Goal: Information Seeking & Learning: Learn about a topic

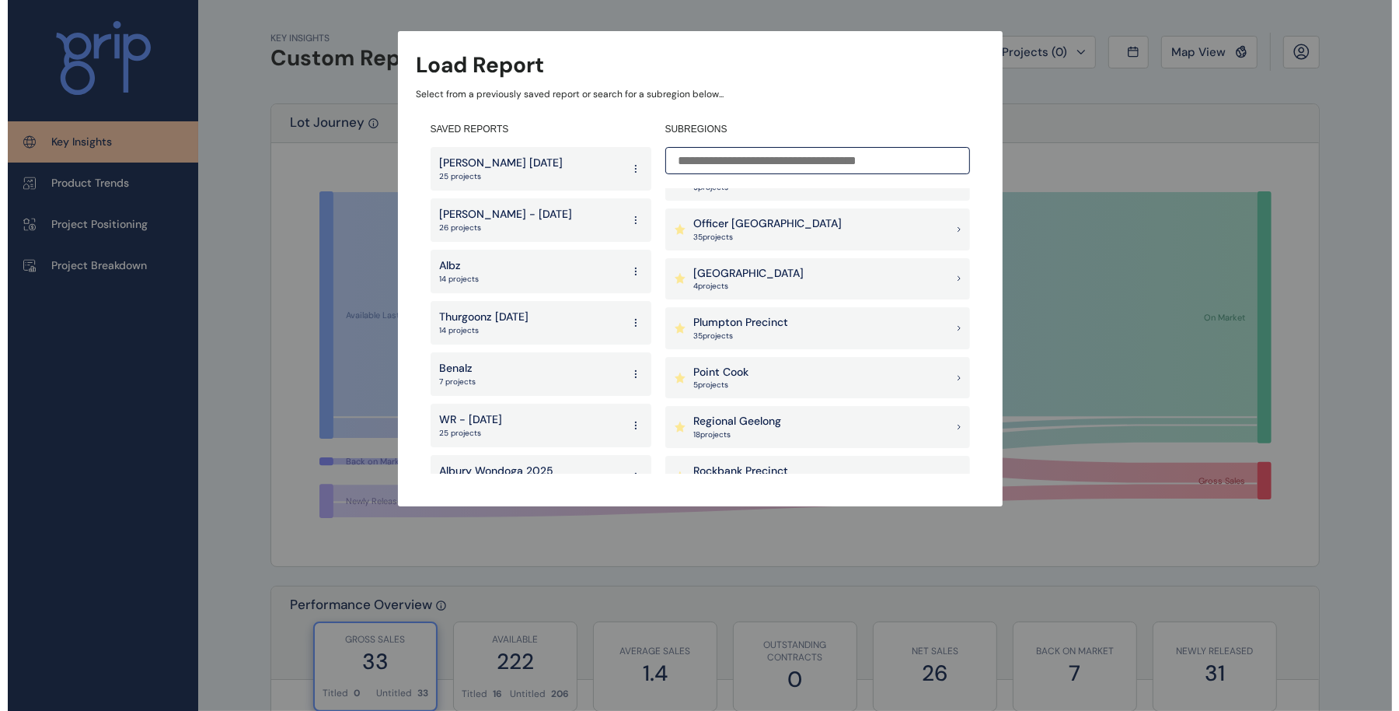
scroll to position [1684, 0]
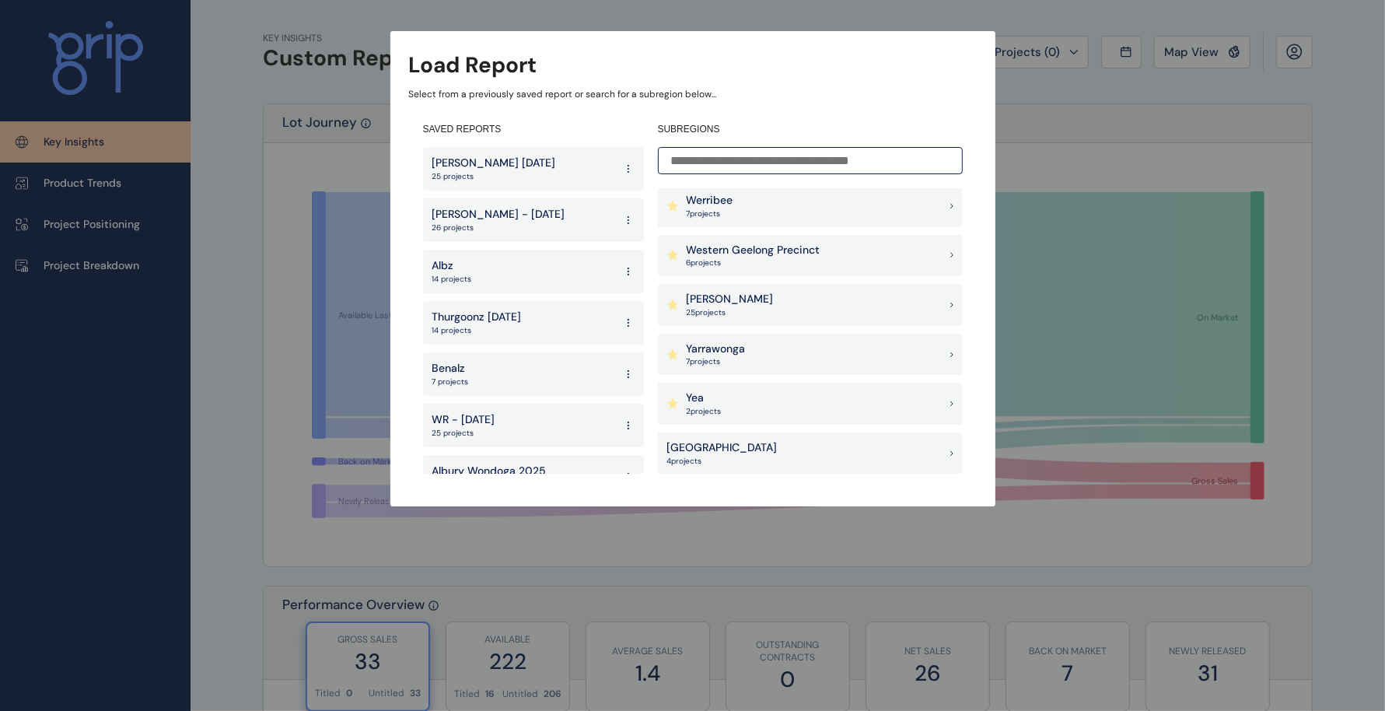
click at [730, 299] on div "[PERSON_NAME] 25 project s" at bounding box center [810, 305] width 305 height 42
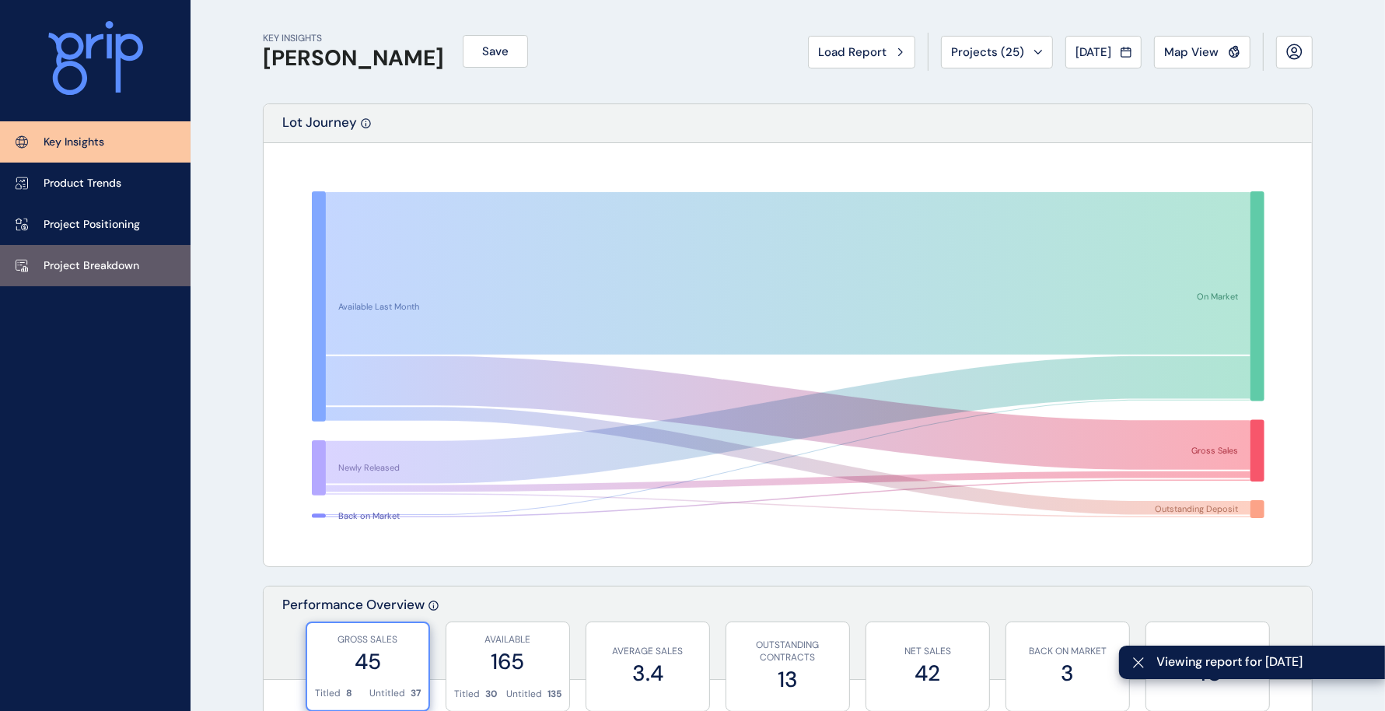
click at [100, 260] on p "Project Breakdown" at bounding box center [92, 266] width 96 height 16
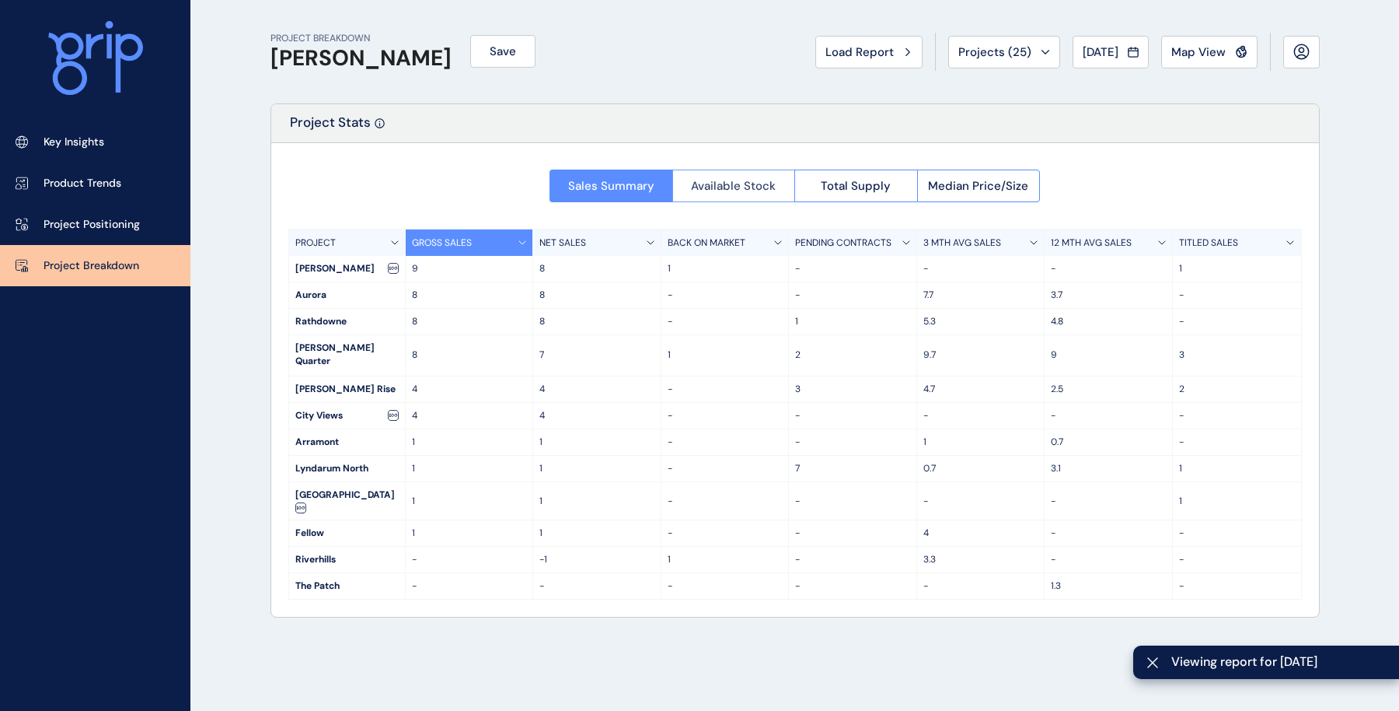
click at [724, 175] on button "Available Stock" at bounding box center [733, 185] width 123 height 33
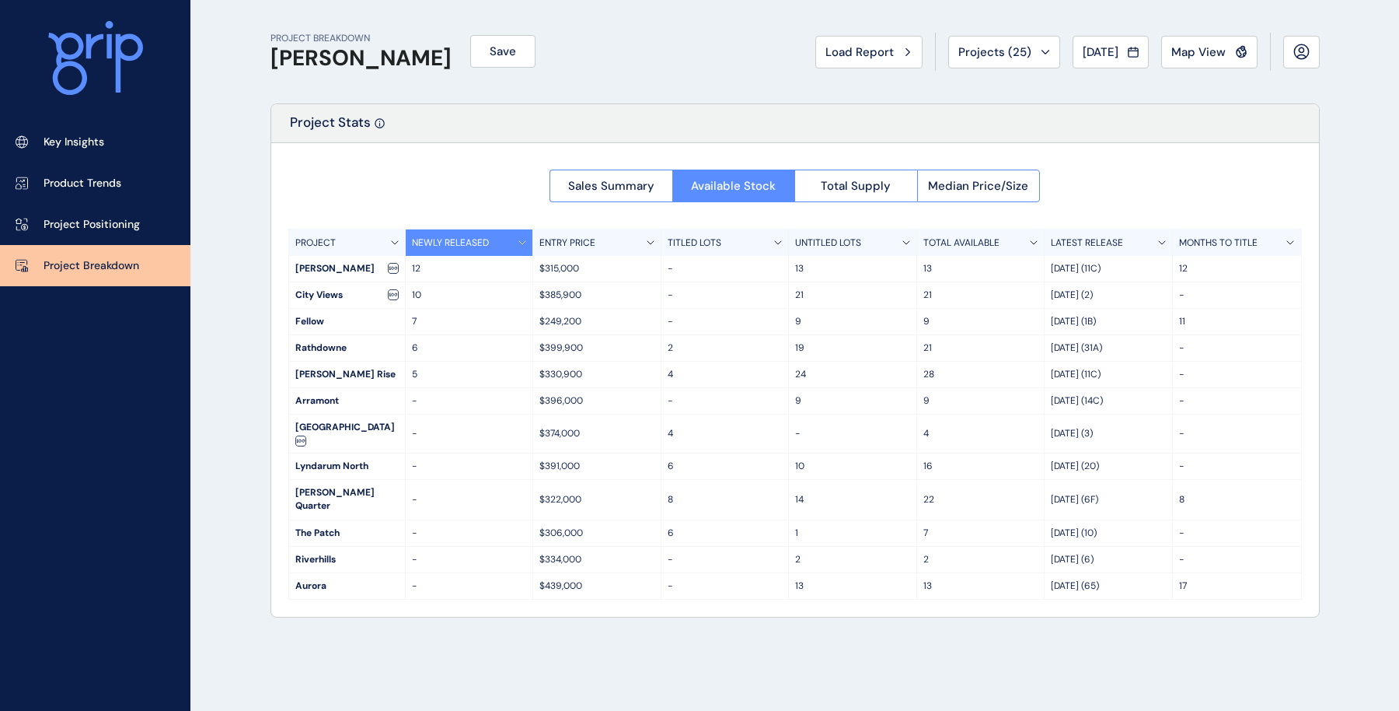
click at [1097, 236] on p "LATEST RELEASE" at bounding box center [1087, 242] width 72 height 13
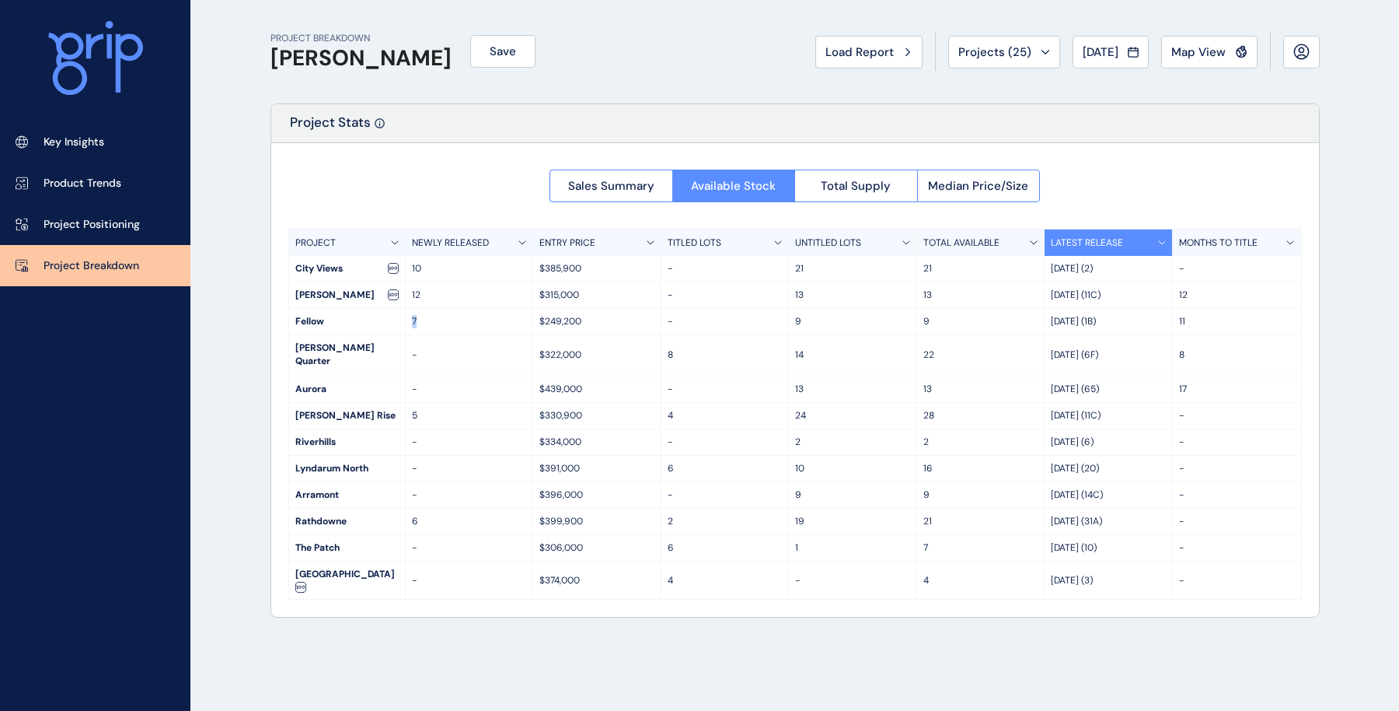
drag, startPoint x: 407, startPoint y: 322, endPoint x: 435, endPoint y: 320, distance: 28.0
click at [435, 320] on div "7" at bounding box center [470, 322] width 128 height 26
drag, startPoint x: 790, startPoint y: 323, endPoint x: 1025, endPoint y: 320, distance: 234.8
click at [990, 320] on div "Fellow 7 $249,200 - 9 [DATE] (1B) 11" at bounding box center [795, 322] width 1012 height 26
drag, startPoint x: 1055, startPoint y: 320, endPoint x: 1202, endPoint y: 319, distance: 146.9
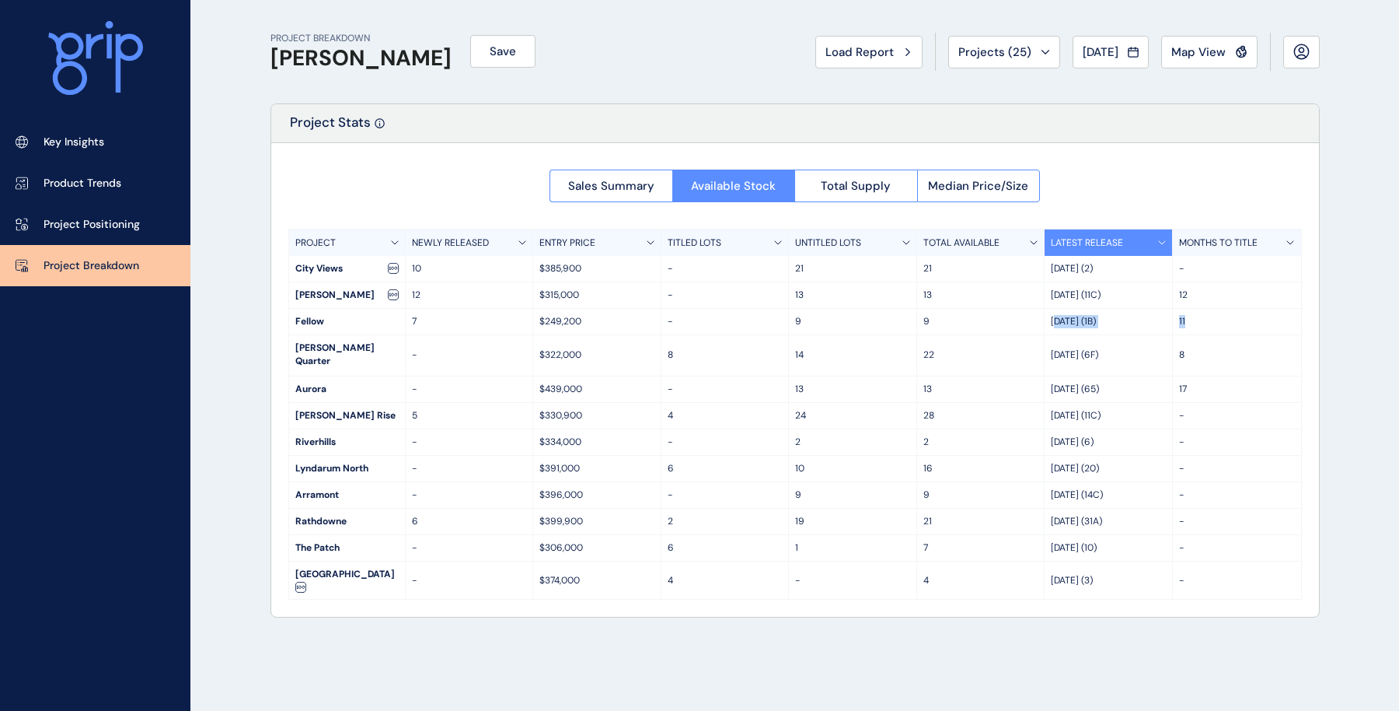
click at [1202, 319] on div "Fellow 7 $249,200 - 9 [DATE] (1B) 11" at bounding box center [795, 322] width 1012 height 26
click at [602, 169] on button "Sales Summary" at bounding box center [611, 185] width 123 height 33
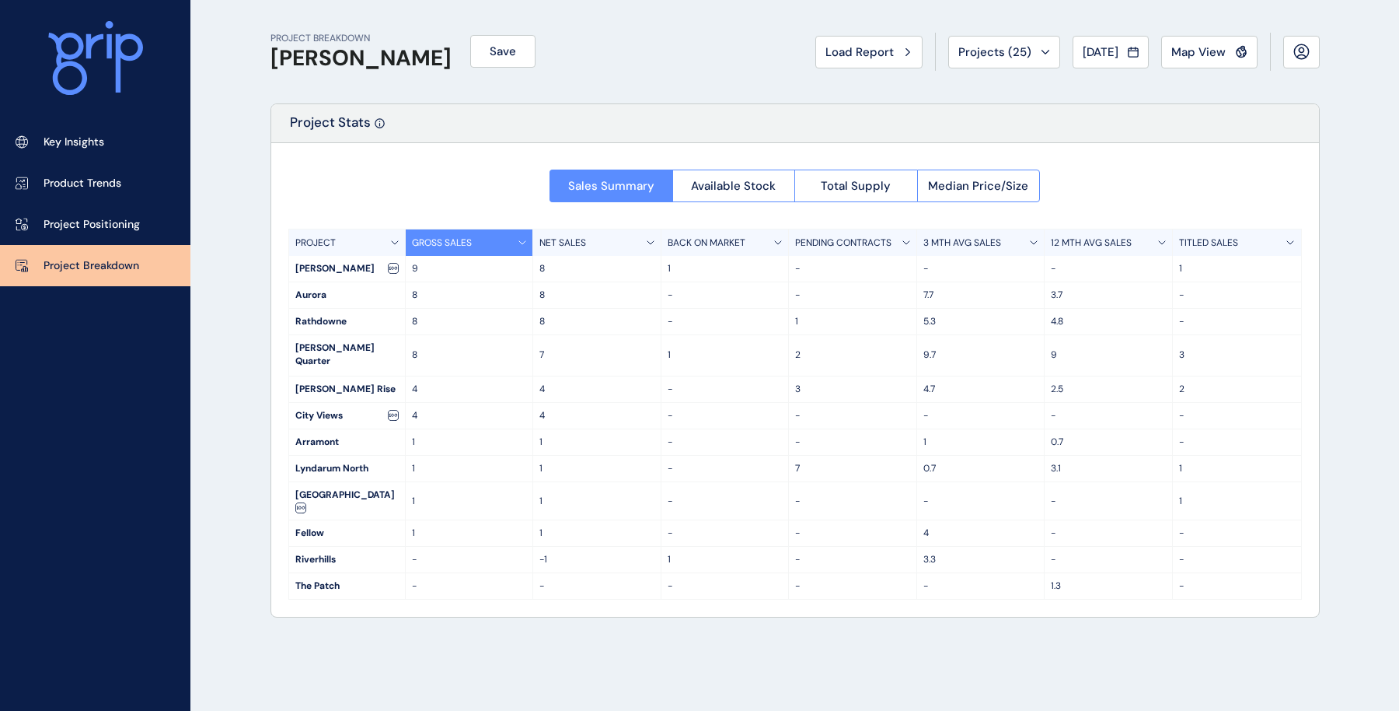
click at [445, 233] on div "GROSS SALES" at bounding box center [470, 242] width 128 height 26
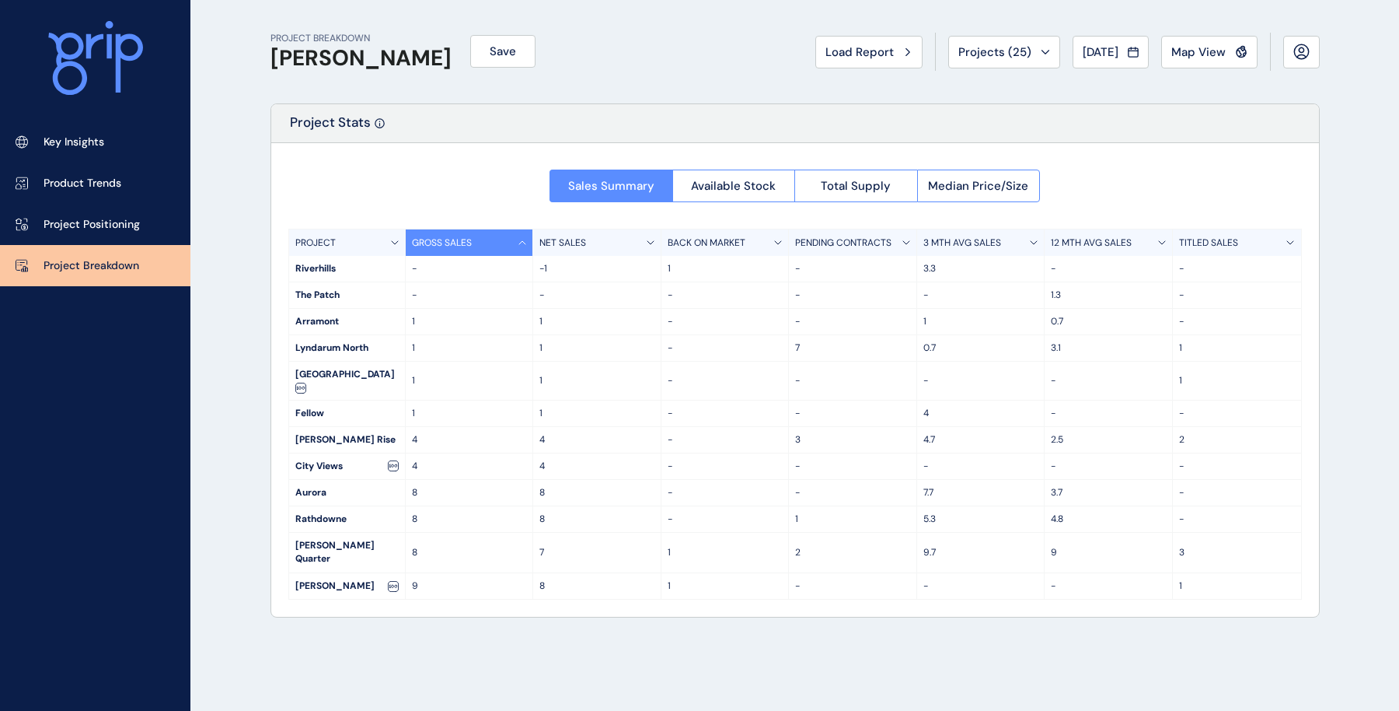
click at [459, 242] on p "GROSS SALES" at bounding box center [442, 242] width 60 height 13
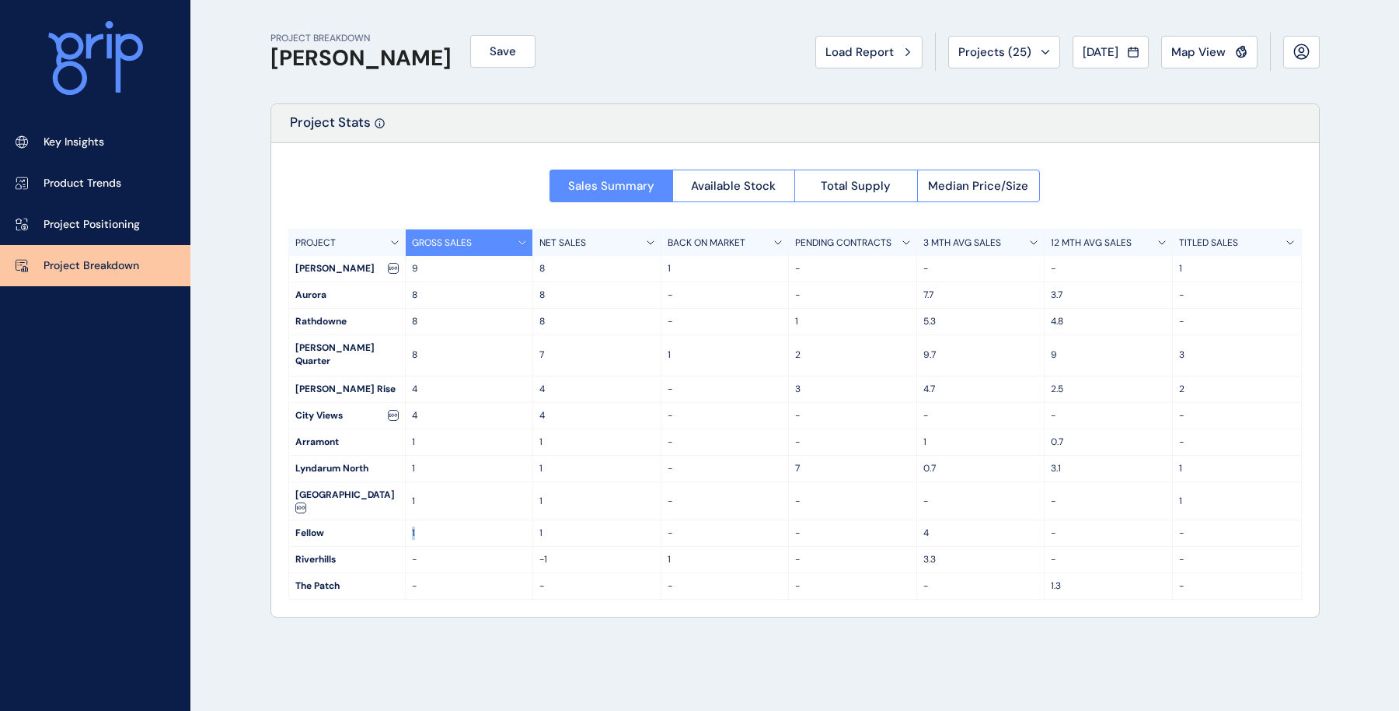
drag, startPoint x: 405, startPoint y: 505, endPoint x: 442, endPoint y: 505, distance: 36.5
click at [442, 520] on div "Fellow 1 1 - - 4 - -" at bounding box center [795, 533] width 1012 height 26
click at [711, 193] on button "Available Stock" at bounding box center [733, 185] width 123 height 33
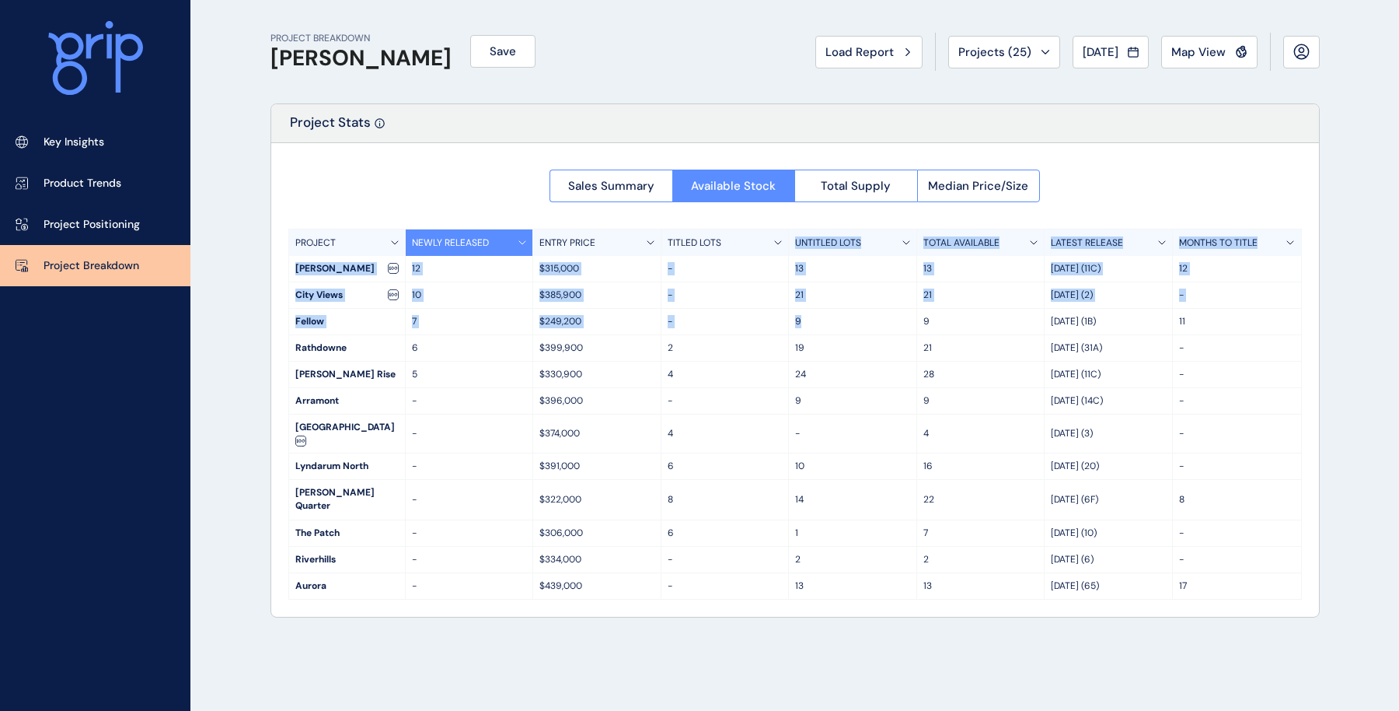
click at [825, 327] on div "Sales Summary Available Stock Total Supply Median Price/Size PROJECT NEWLY RELE…" at bounding box center [795, 379] width 1048 height 473
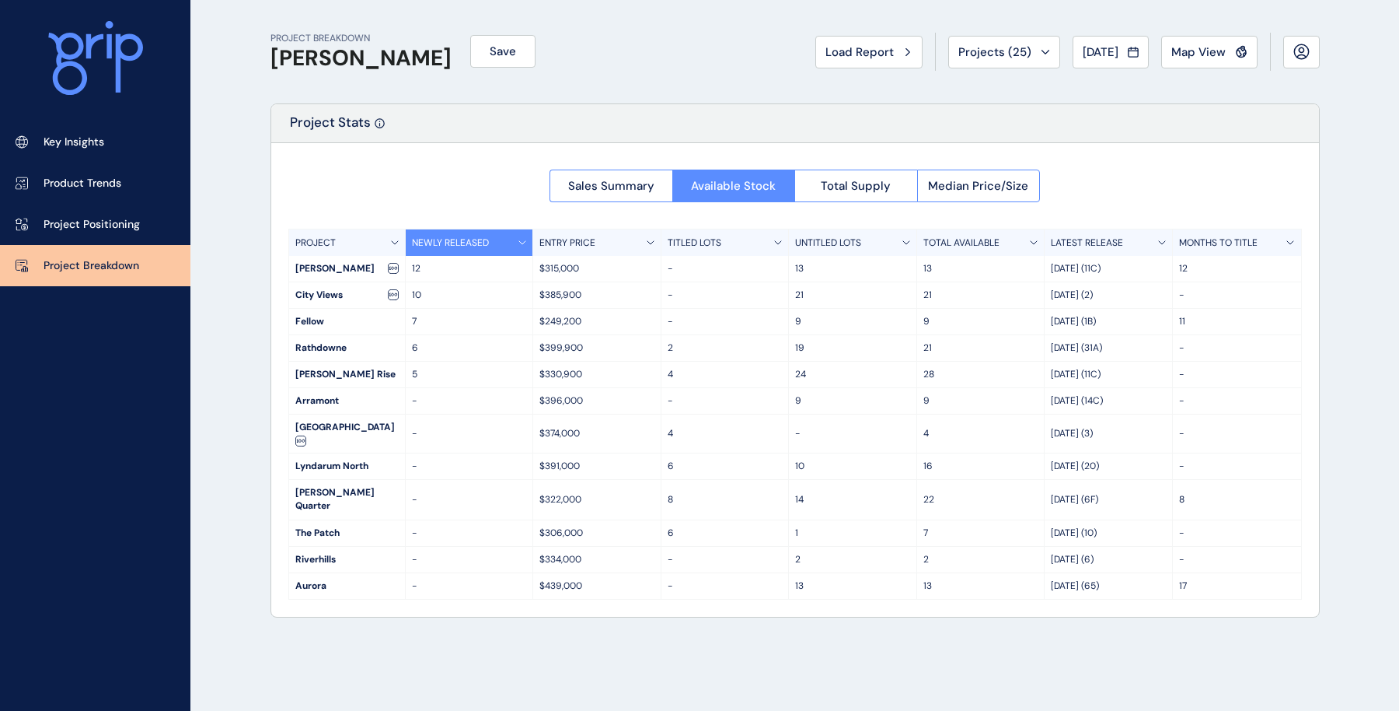
click at [1055, 309] on div "[DATE] (1B)" at bounding box center [1109, 322] width 128 height 26
drag, startPoint x: 1101, startPoint y: 319, endPoint x: 403, endPoint y: 327, distance: 698.2
click at [403, 327] on div "Fellow 7 $249,200 - 9 [DATE] (1B) 11" at bounding box center [795, 322] width 1012 height 26
click at [421, 265] on p "12" at bounding box center [469, 268] width 115 height 13
drag, startPoint x: 411, startPoint y: 268, endPoint x: 439, endPoint y: 295, distance: 38.5
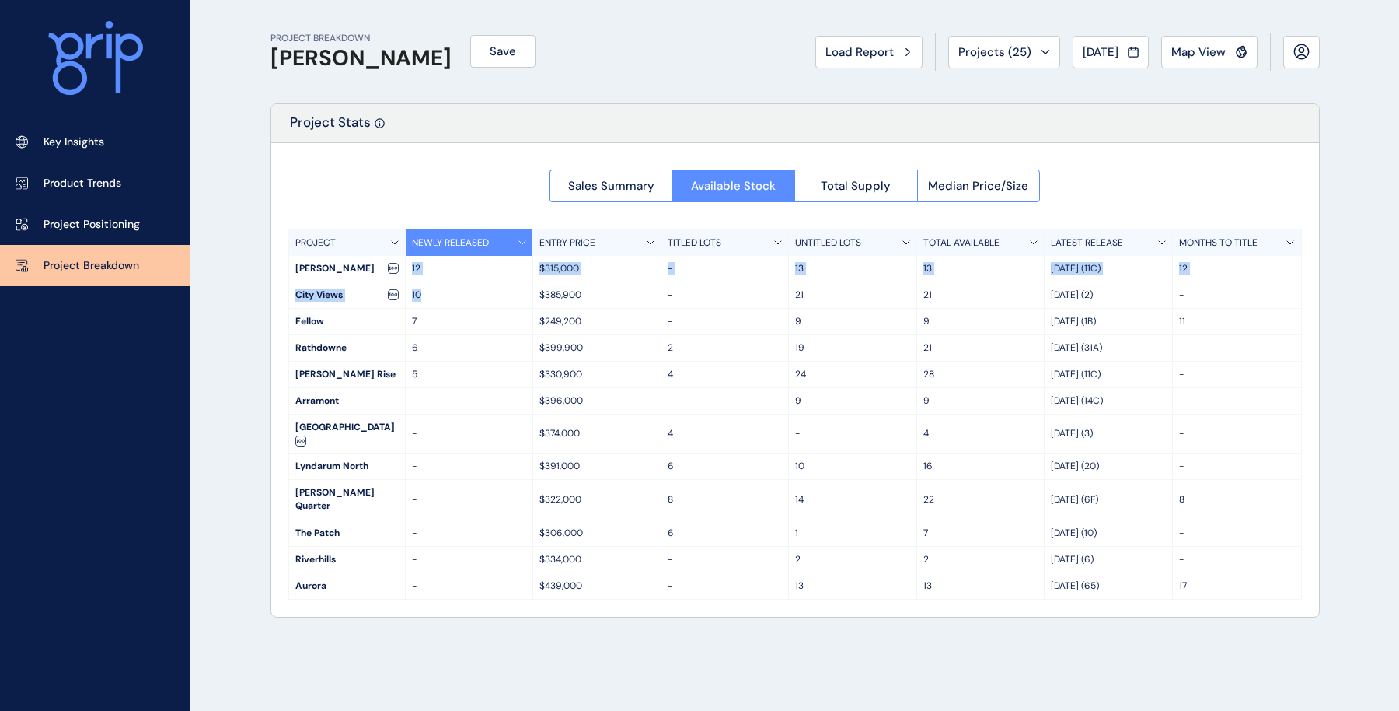
click at [439, 295] on div "PROJECT NEWLY RELEASED ENTRY PRICE TITLED LOTS UNTITLED LOTS TOTAL AVAILABLE LA…" at bounding box center [795, 414] width 1014 height 371
